Goal: Information Seeking & Learning: Learn about a topic

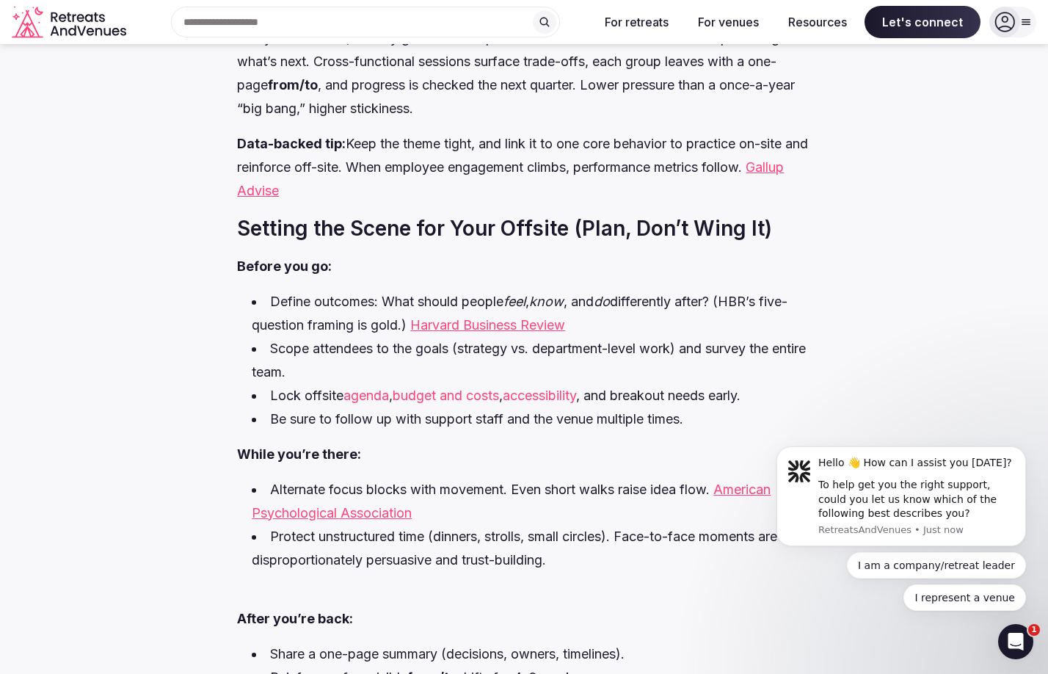
scroll to position [6191, 0]
click at [383, 388] on link "agenda" at bounding box center [365, 395] width 45 height 15
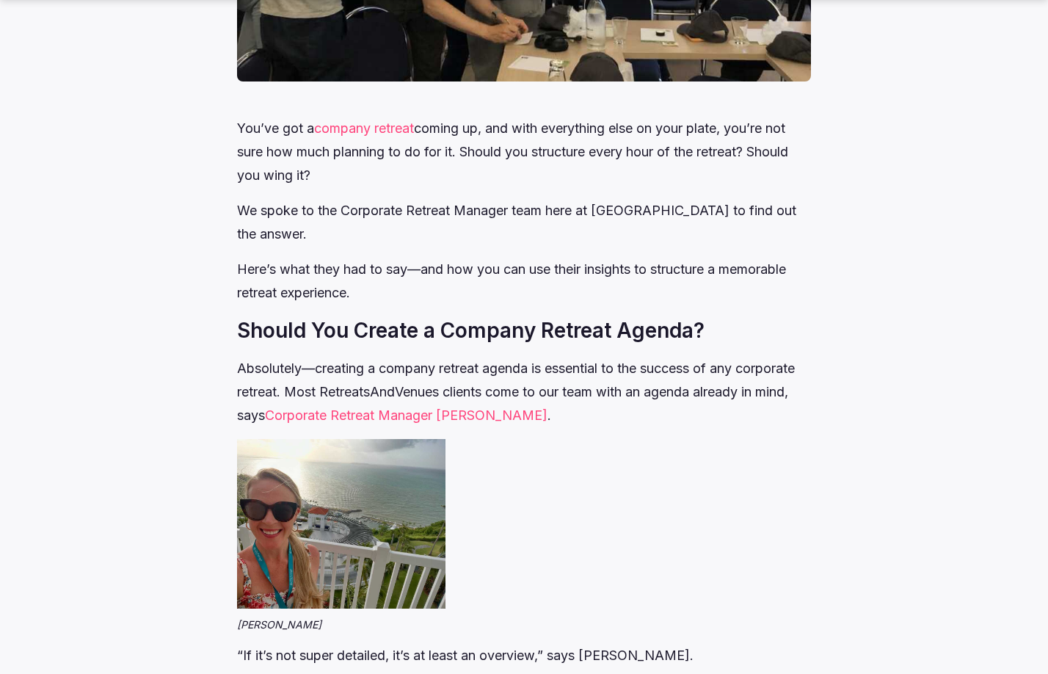
scroll to position [844, 0]
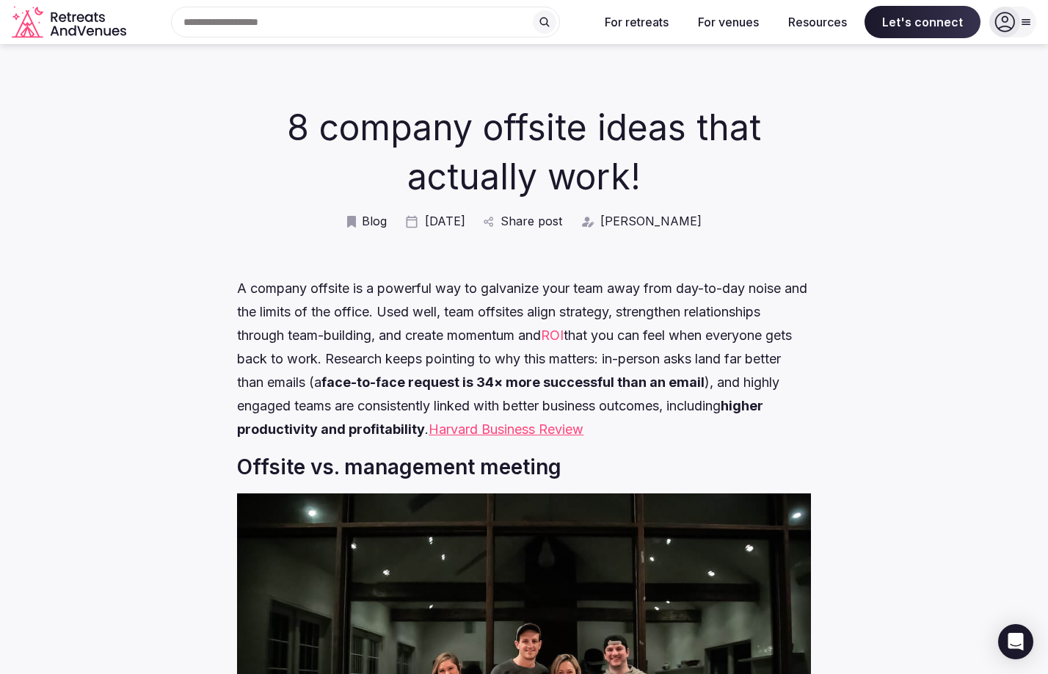
scroll to position [6191, 0]
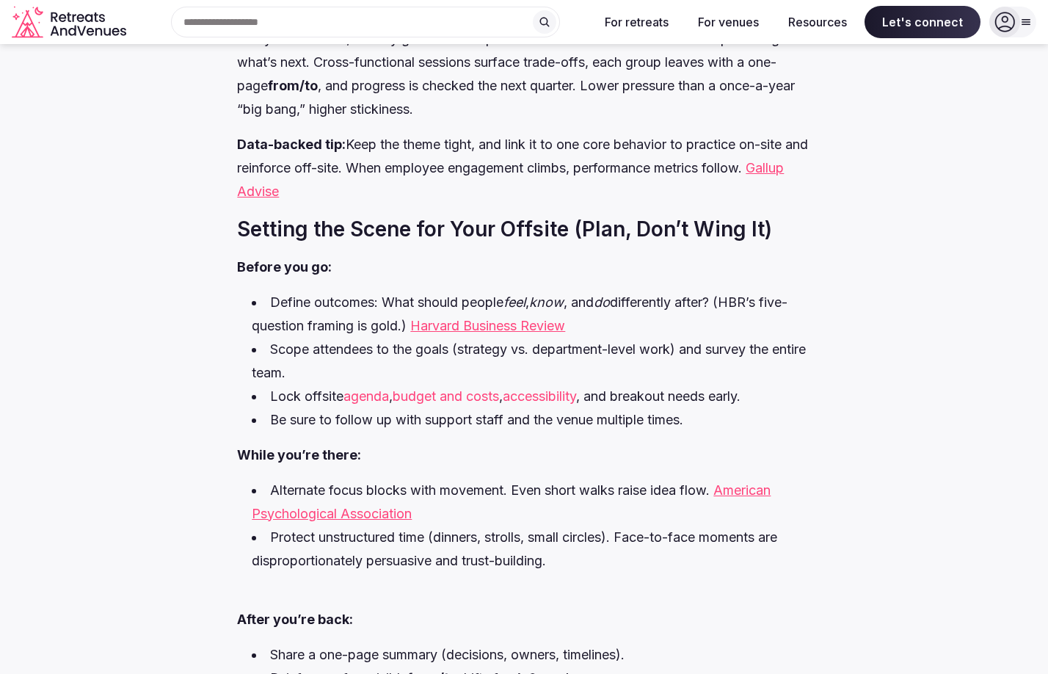
click at [487, 388] on link "budget and costs" at bounding box center [446, 395] width 106 height 15
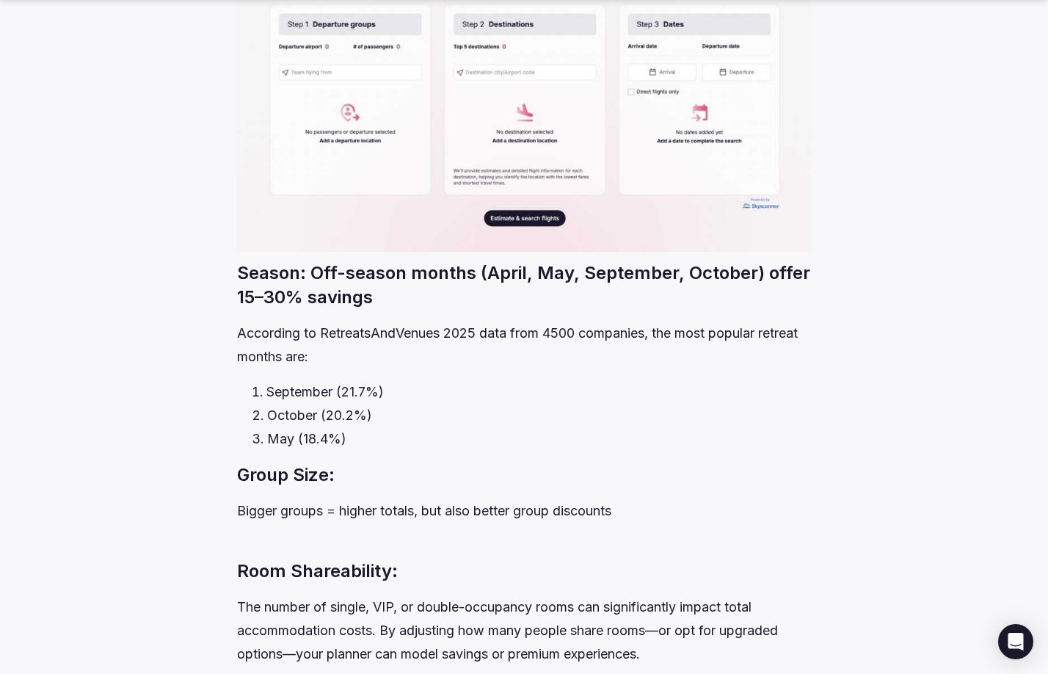
scroll to position [2575, 0]
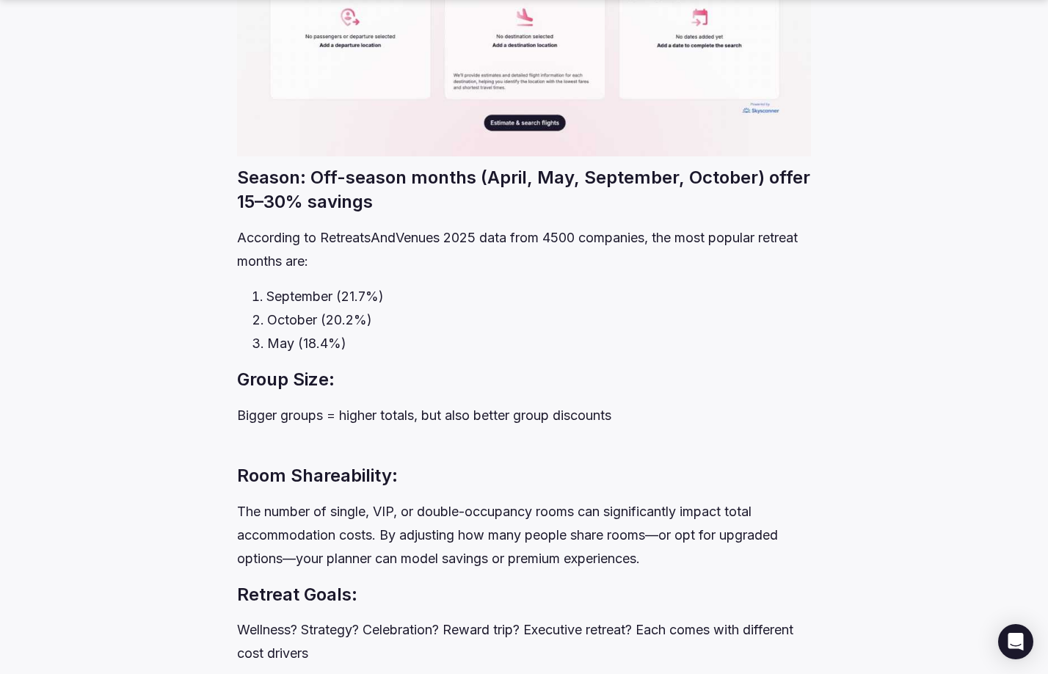
click at [525, 180] on h3 "Season: Off-season months (April, May, September, October) offer 15–30% savings" at bounding box center [523, 189] width 573 height 49
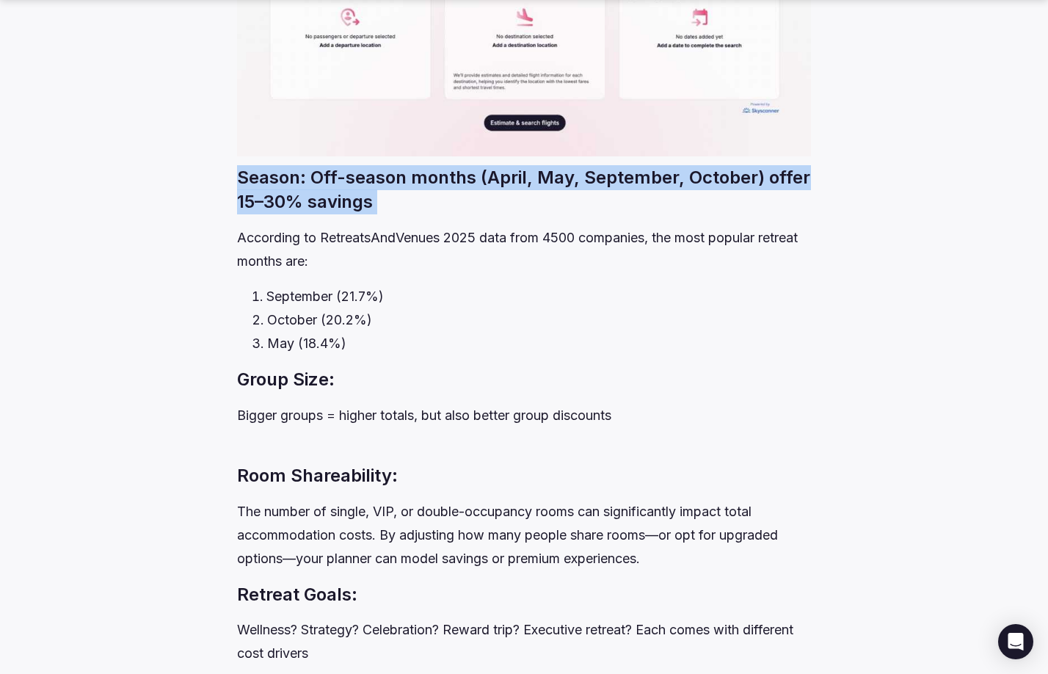
click at [525, 180] on h3 "Season: Off-season months (April, May, September, October) offer 15–30% savings" at bounding box center [523, 189] width 573 height 49
click at [506, 175] on h3 "Season: Off-season months (April, May, September, October) offer 15–30% savings" at bounding box center [523, 189] width 573 height 49
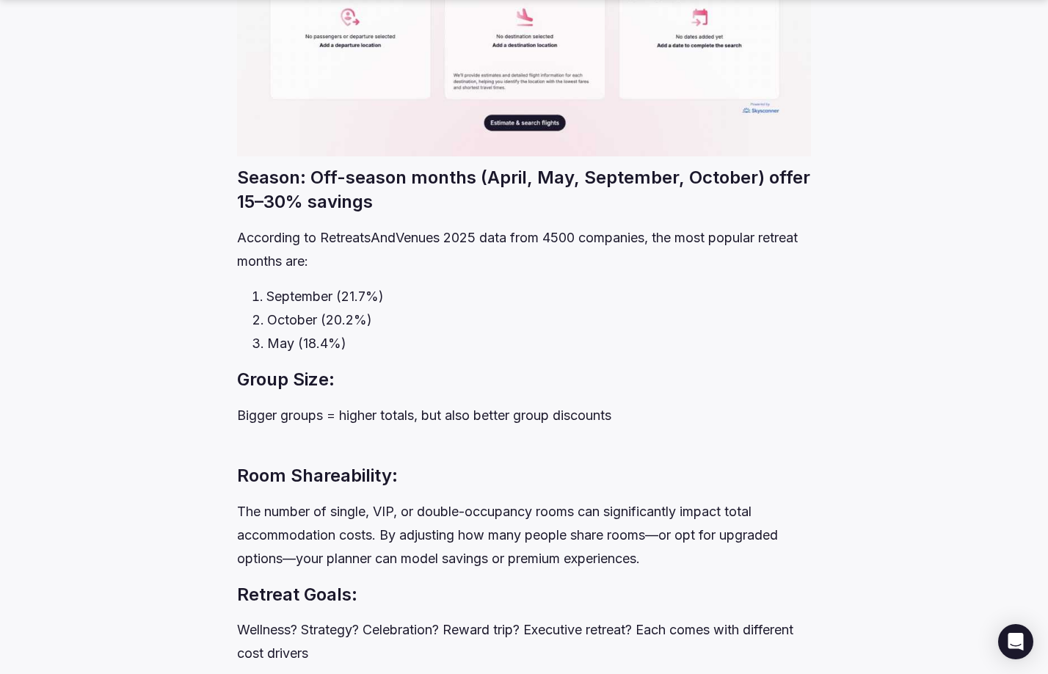
click at [536, 177] on h3 "Season: Off-season months (April, May, September, October) offer 15–30% savings" at bounding box center [523, 189] width 573 height 49
click at [529, 192] on h3 "Season: Off-season months (April, May, September, October) offer 15–30% savings" at bounding box center [523, 189] width 573 height 49
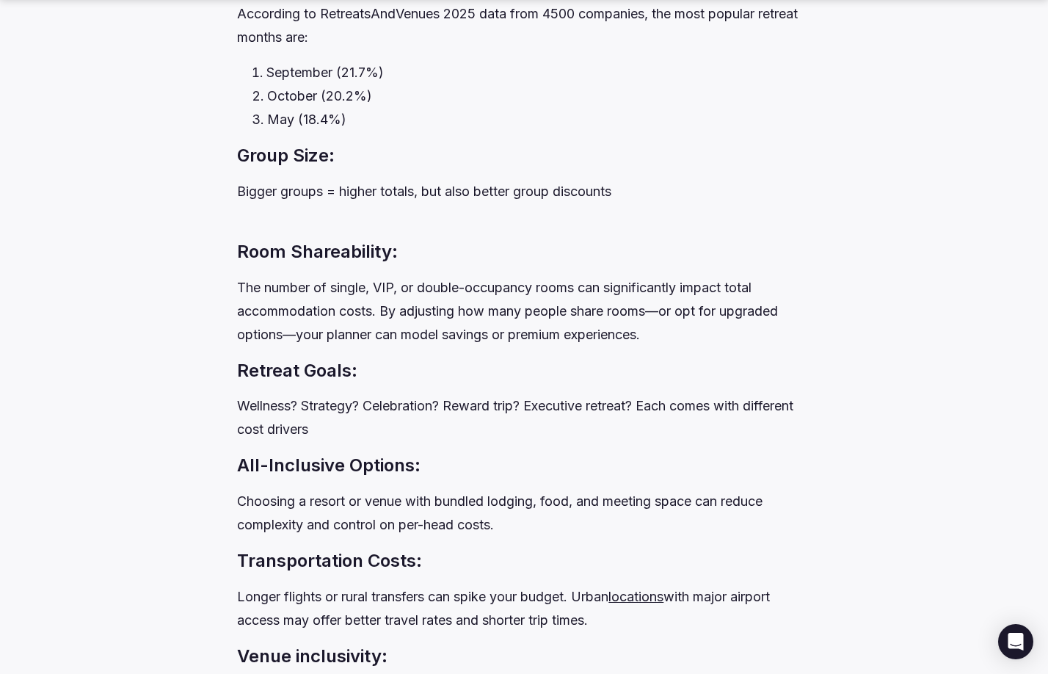
scroll to position [2837, 0]
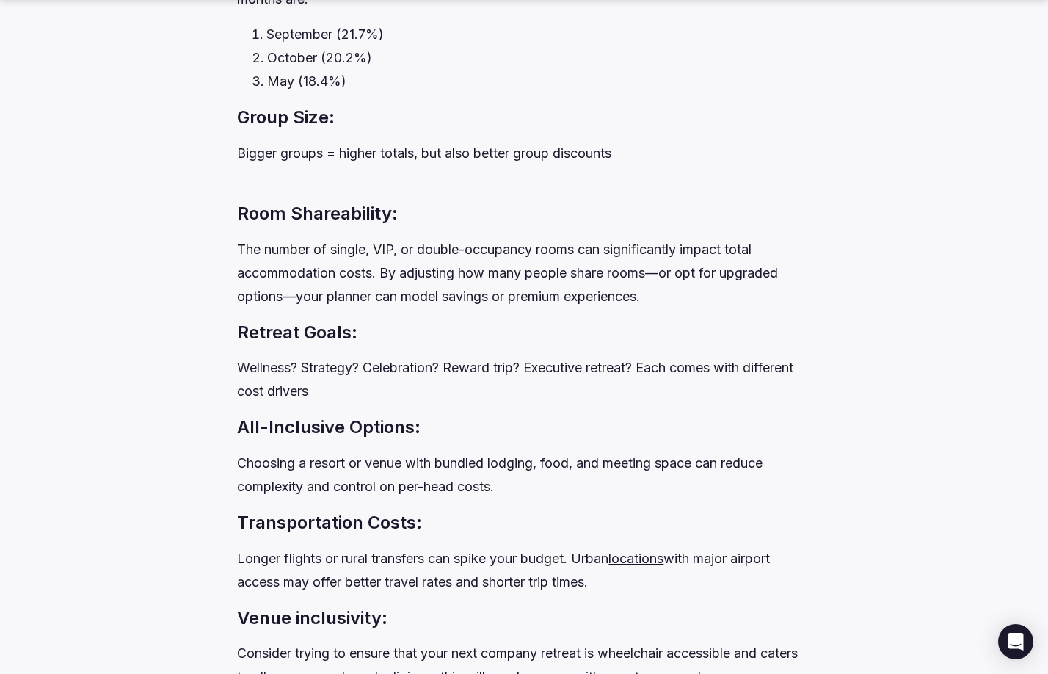
click at [464, 158] on p "Bigger groups = higher totals, but also better group discounts" at bounding box center [523, 153] width 573 height 23
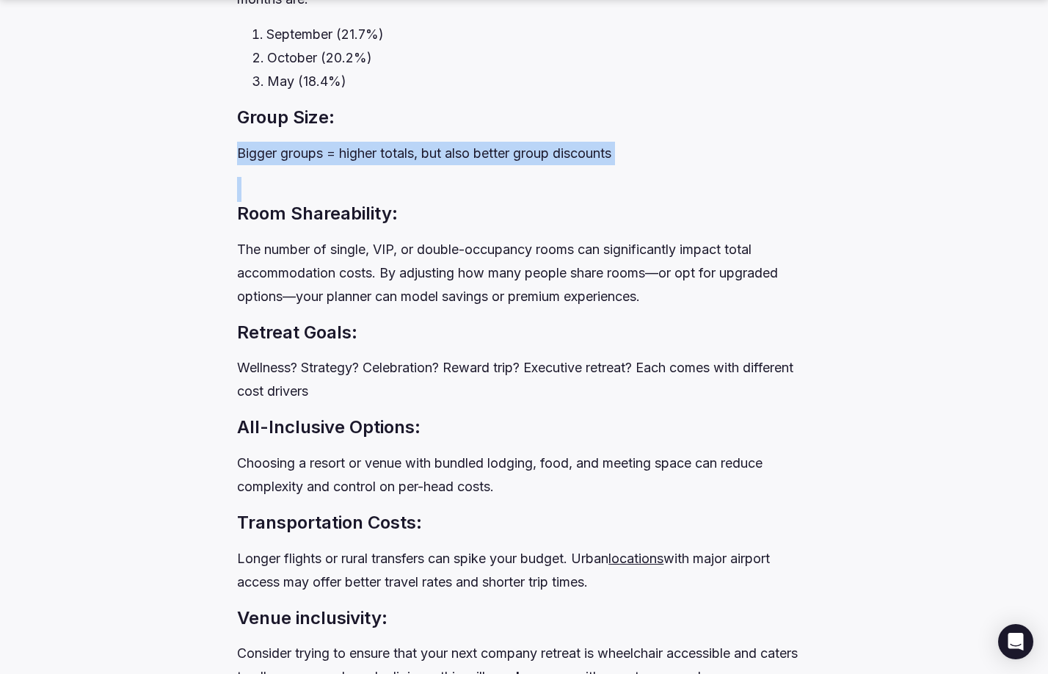
click at [464, 158] on p "Bigger groups = higher totals, but also better group discounts" at bounding box center [523, 153] width 573 height 23
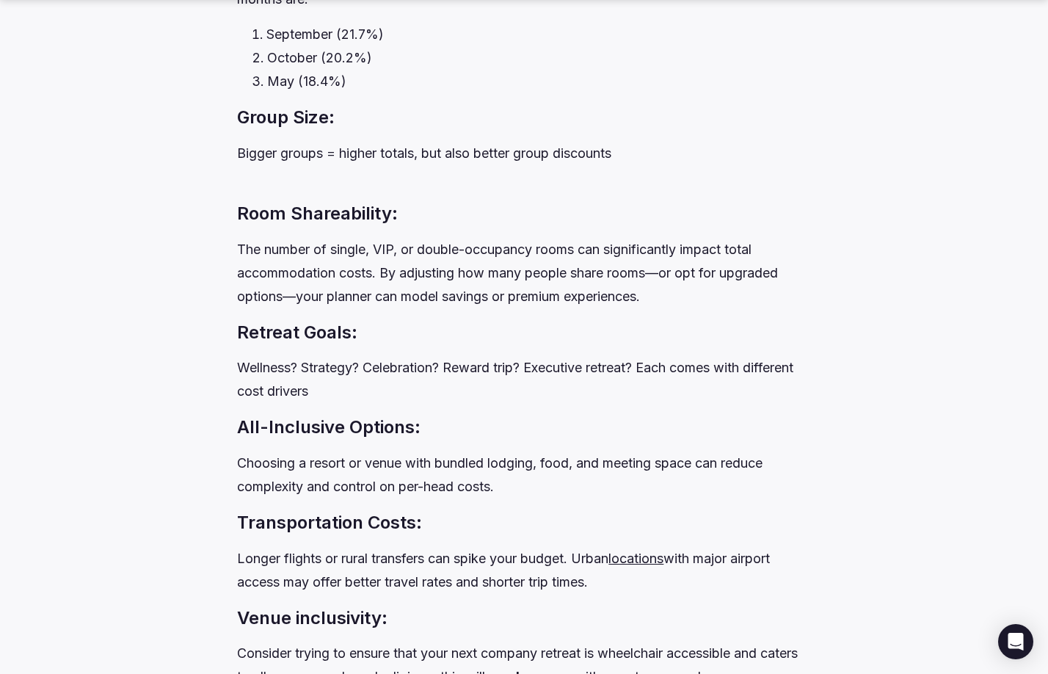
click at [458, 246] on p "The number of single, VIP, or double-occupancy rooms can significantly impact t…" at bounding box center [523, 273] width 573 height 70
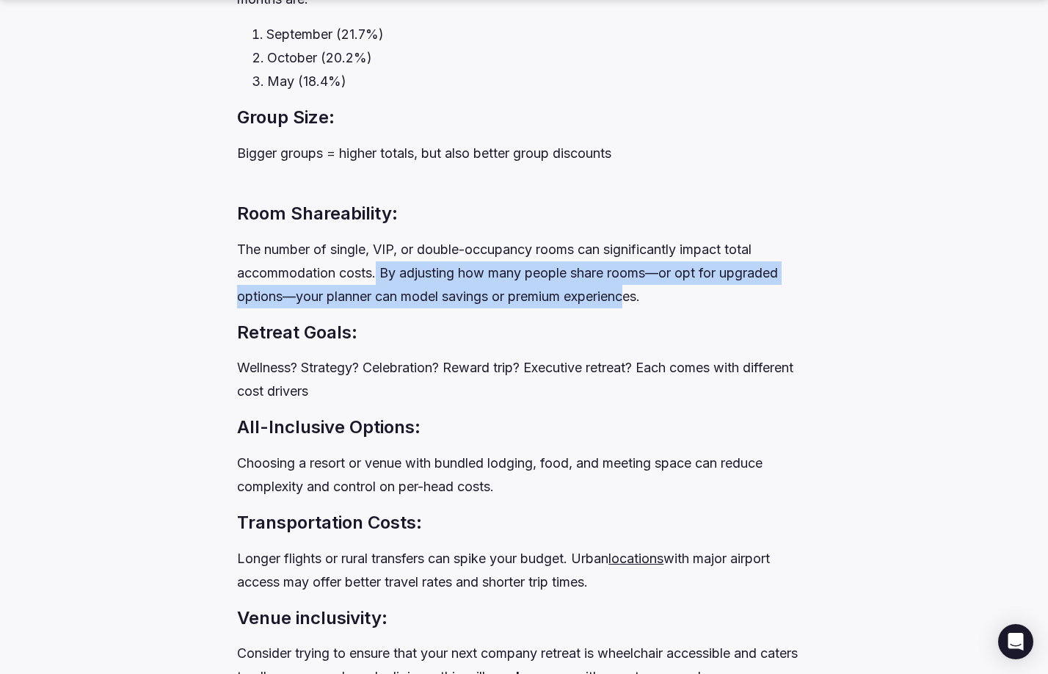
drag, startPoint x: 377, startPoint y: 274, endPoint x: 629, endPoint y: 290, distance: 252.2
click at [634, 294] on p "The number of single, VIP, or double-occupancy rooms can significantly impact t…" at bounding box center [523, 273] width 573 height 70
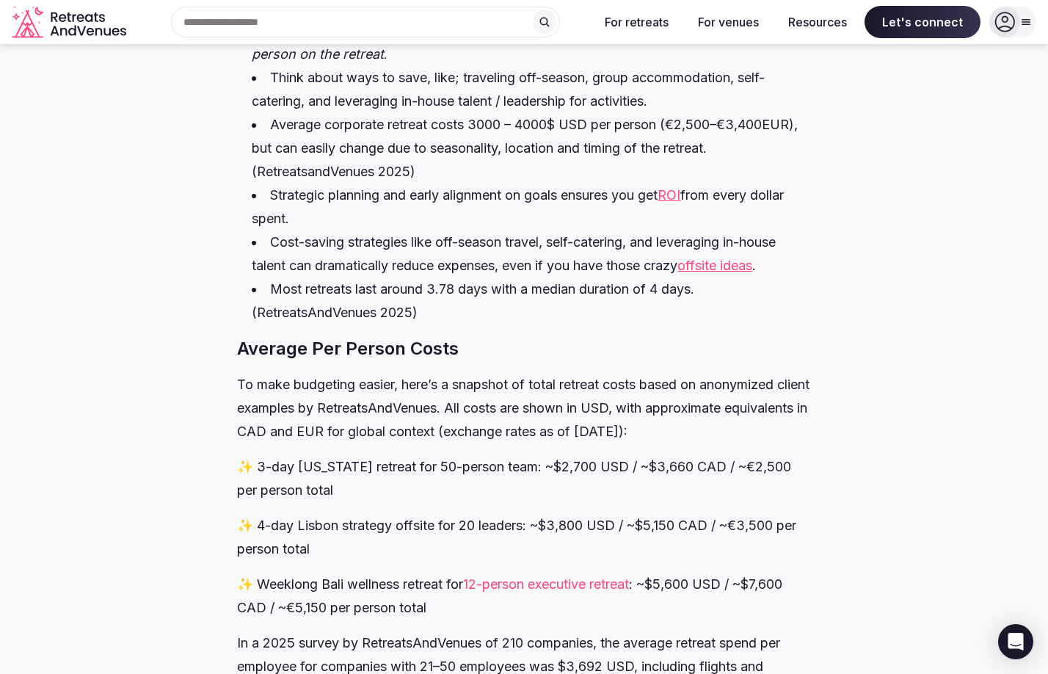
scroll to position [239, 0]
